Goal: Task Accomplishment & Management: Use online tool/utility

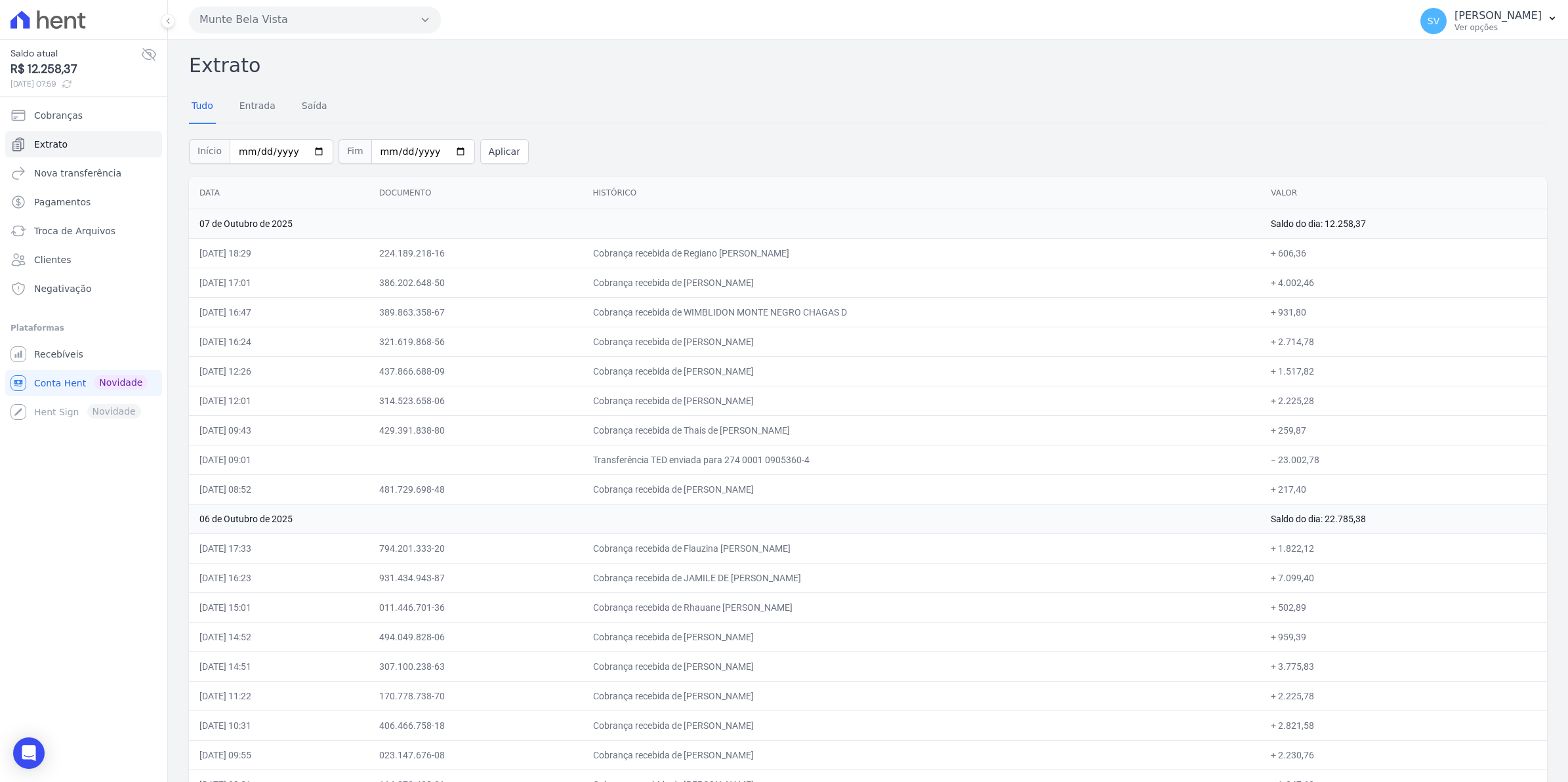
scroll to position [82, 0]
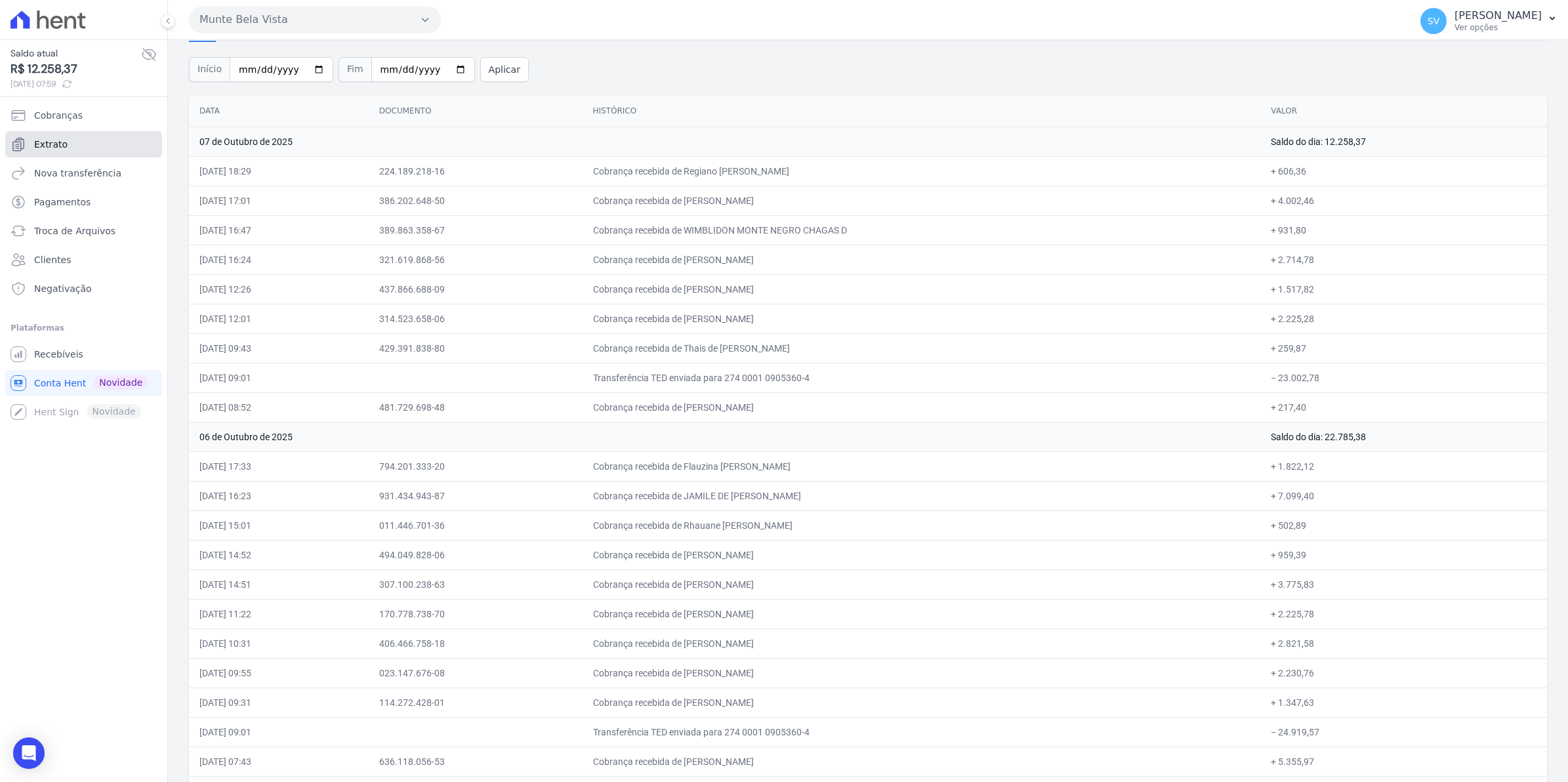
click at [69, 143] on link "Extrato" at bounding box center [83, 144] width 156 height 26
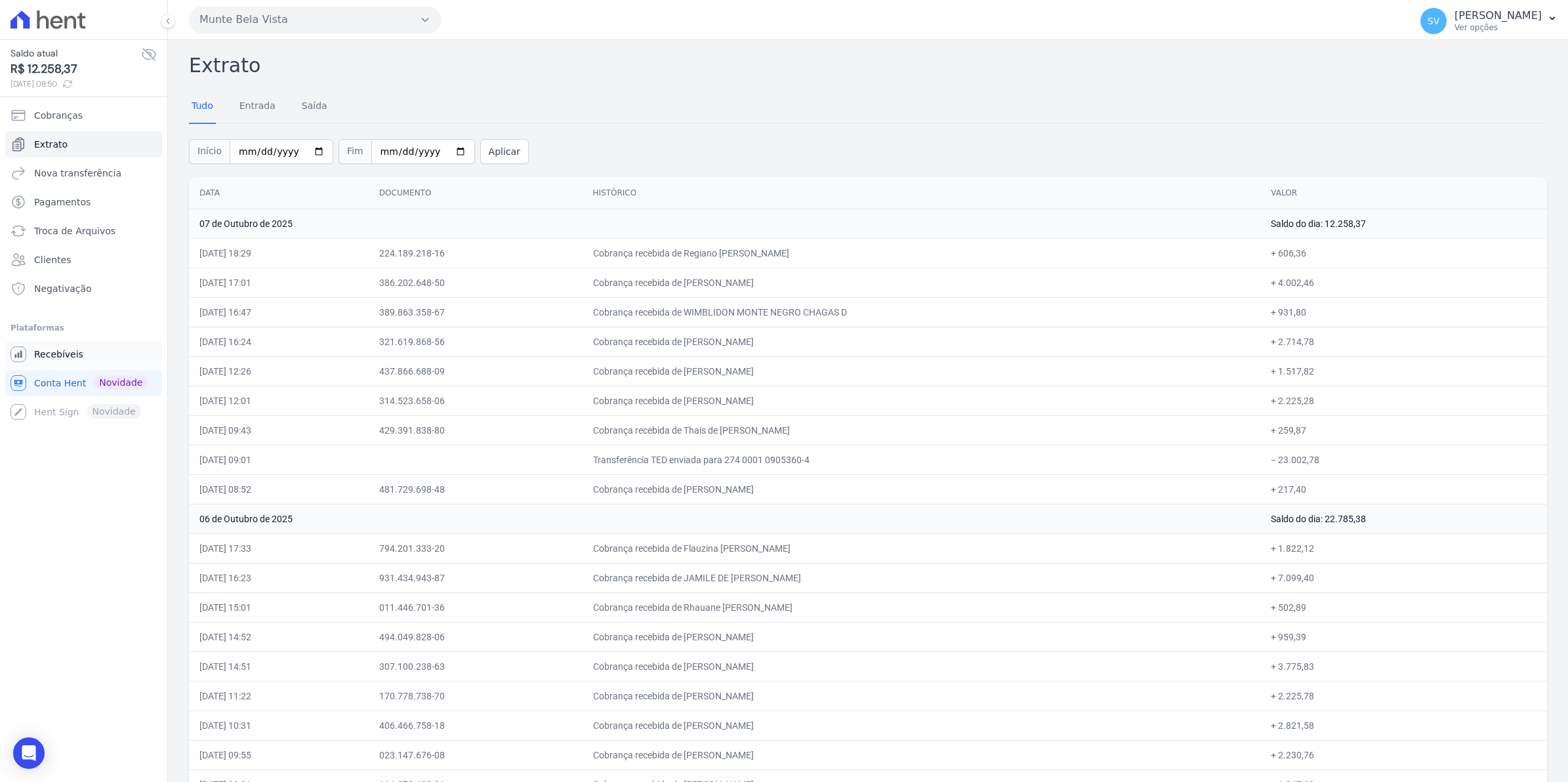
click at [66, 362] on link "Recebíveis" at bounding box center [83, 354] width 156 height 26
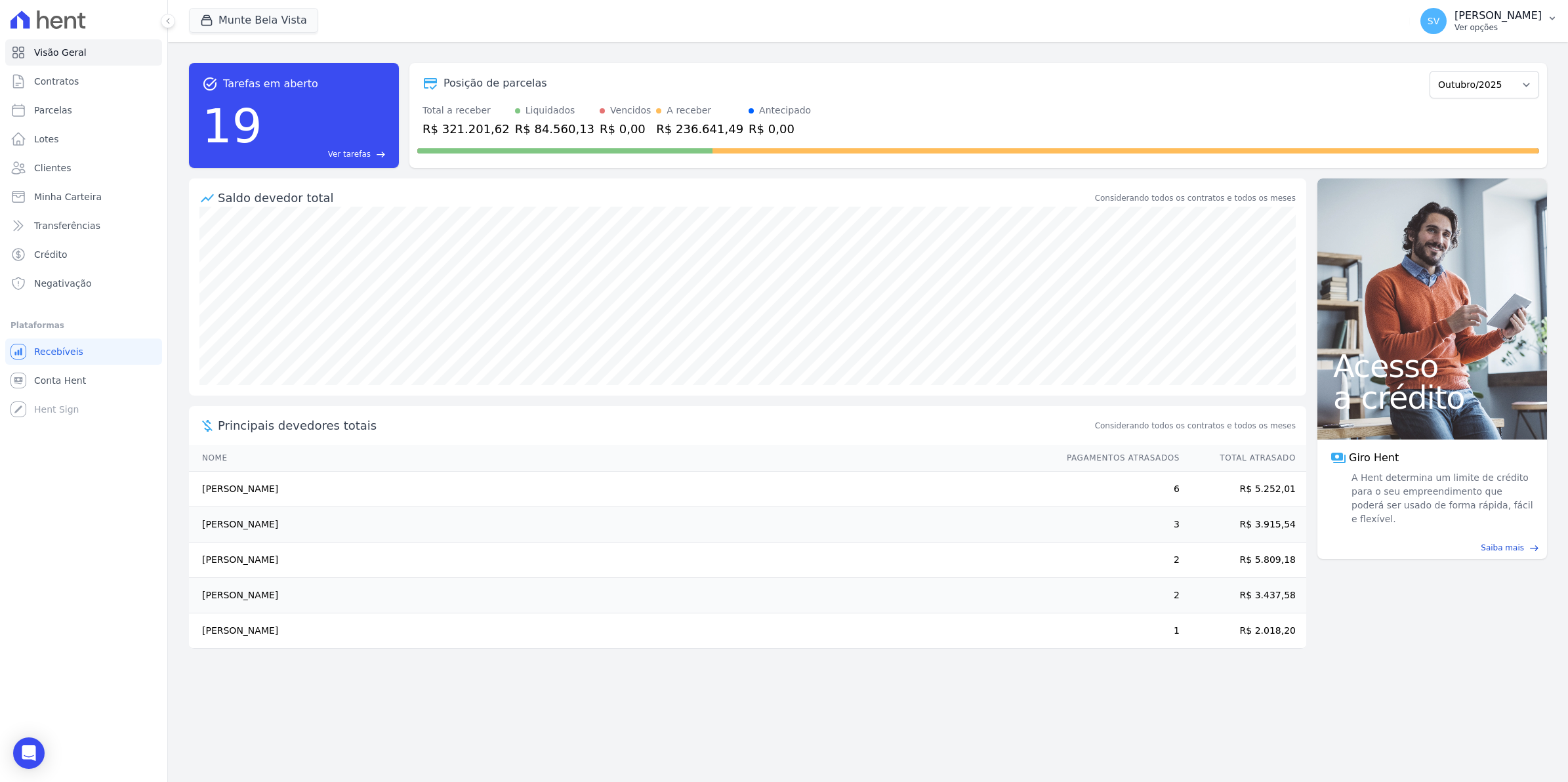
click at [1464, 17] on div "SV [PERSON_NAME] Ver opções" at bounding box center [1481, 21] width 121 height 26
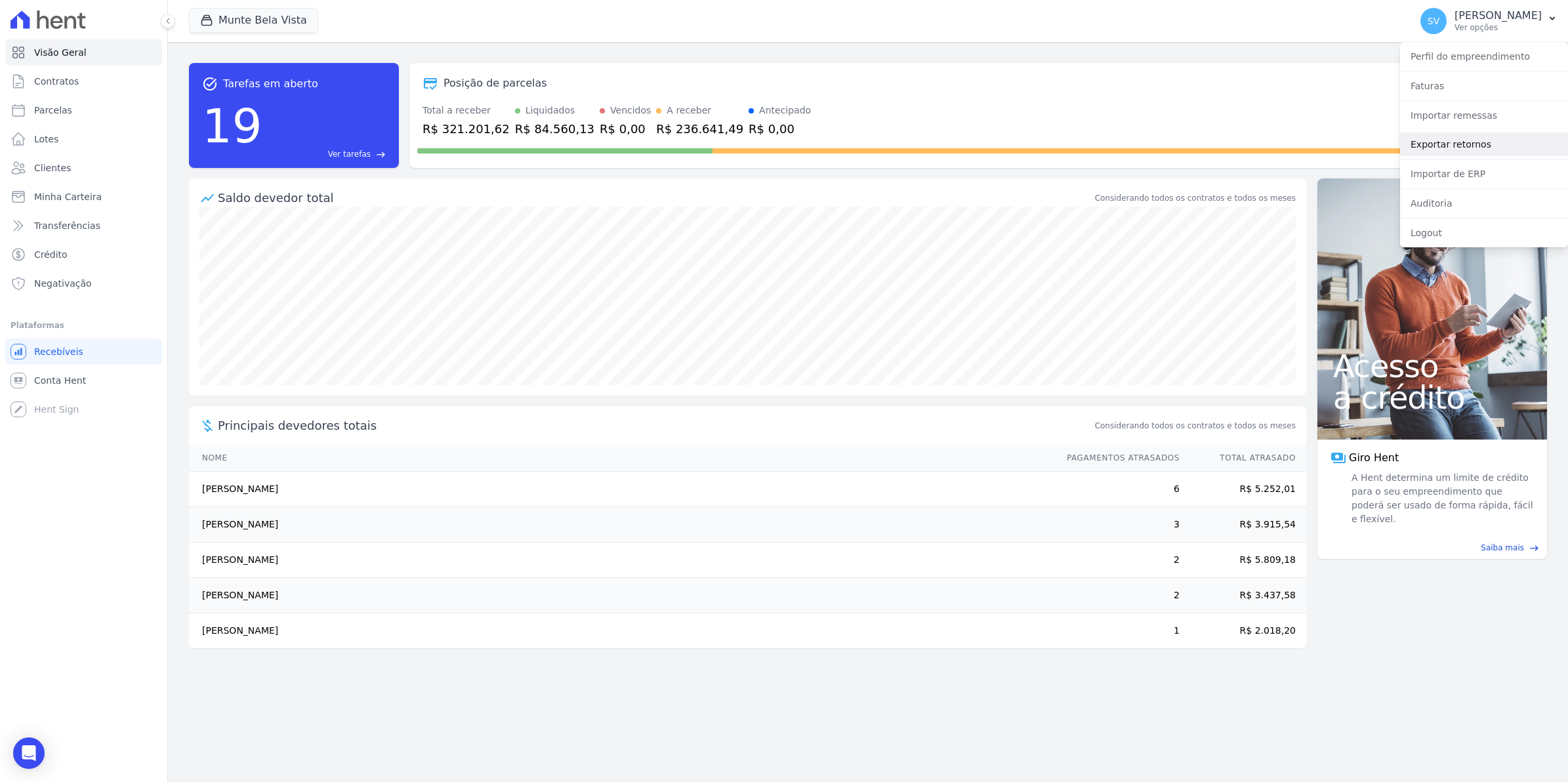
click at [1440, 143] on link "Exportar retornos" at bounding box center [1483, 144] width 168 height 24
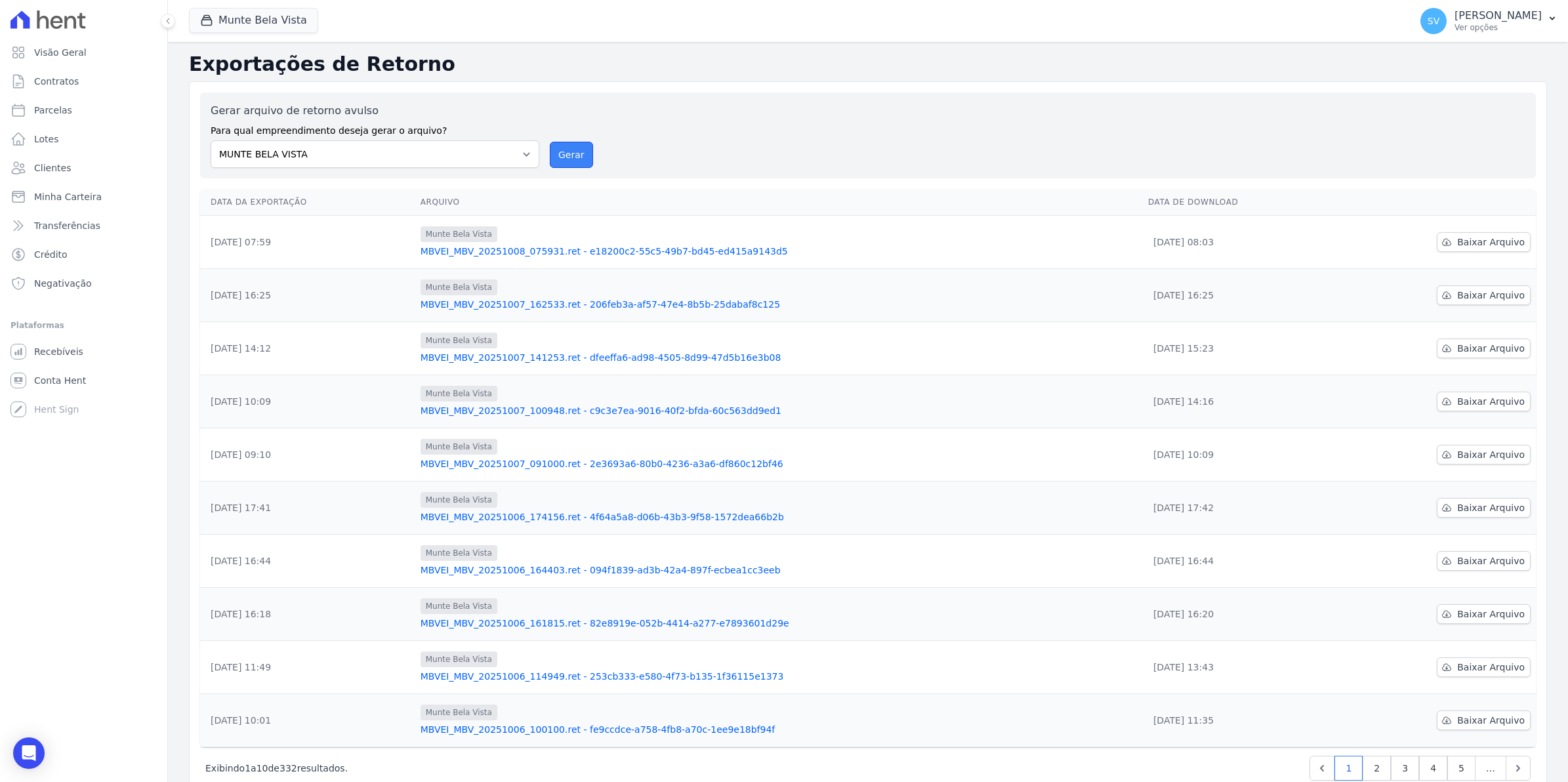
click at [552, 152] on button "Gerar" at bounding box center [571, 155] width 44 height 26
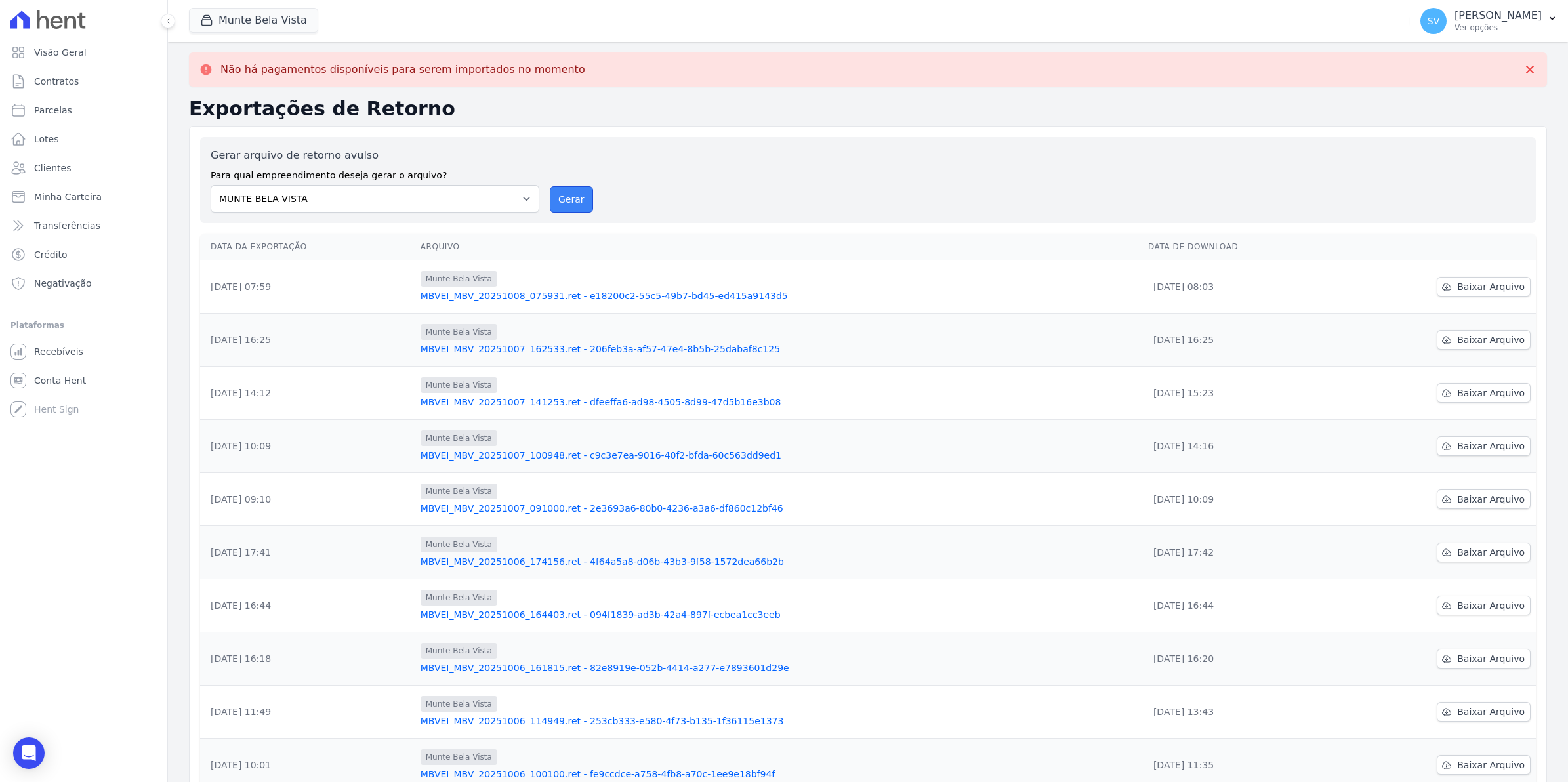
click at [574, 189] on button "Gerar" at bounding box center [571, 199] width 44 height 26
click at [68, 376] on span "Conta Hent" at bounding box center [60, 380] width 52 height 13
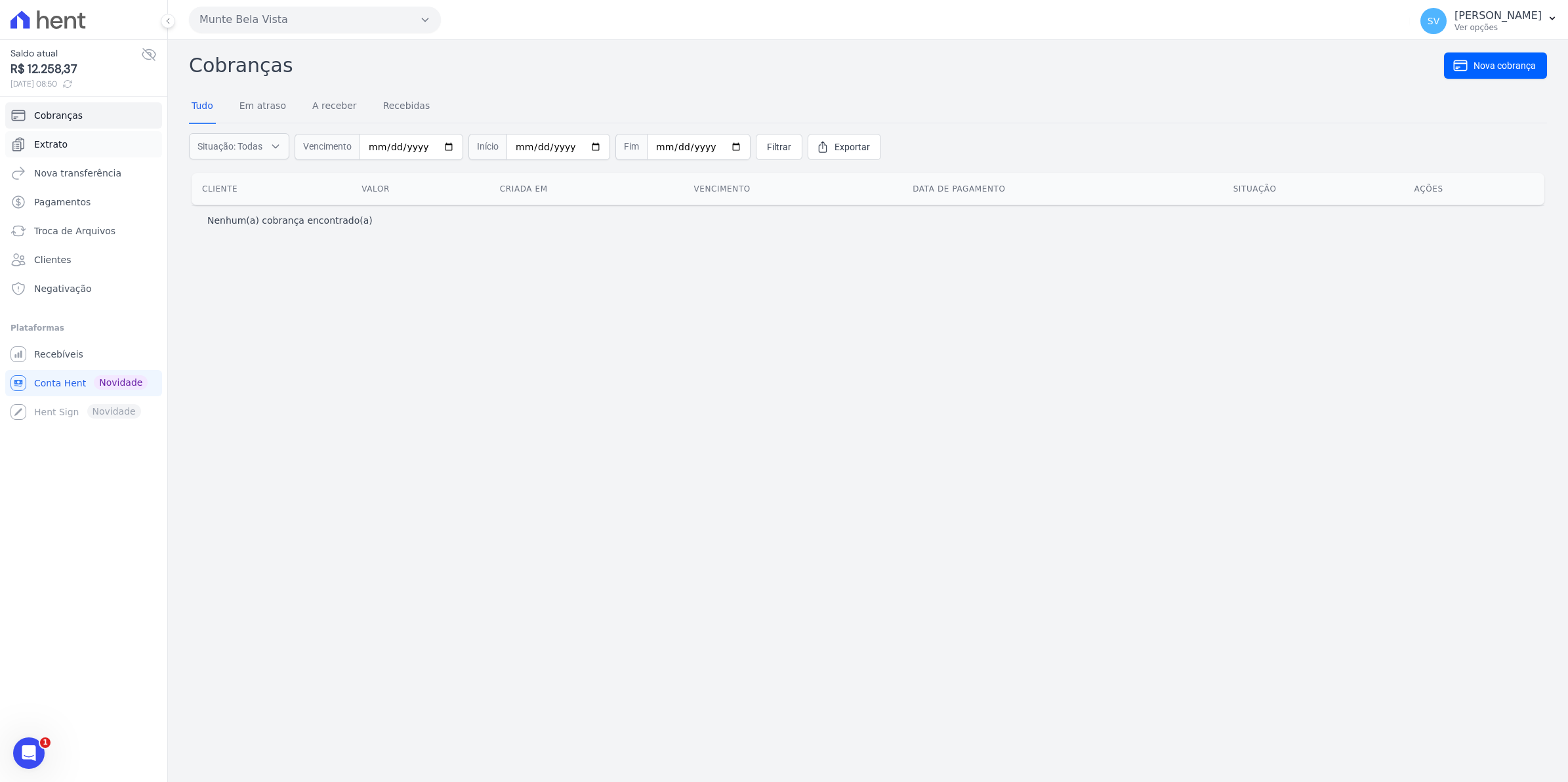
click at [50, 146] on span "Extrato" at bounding box center [50, 144] width 33 height 13
